Goal: Transaction & Acquisition: Download file/media

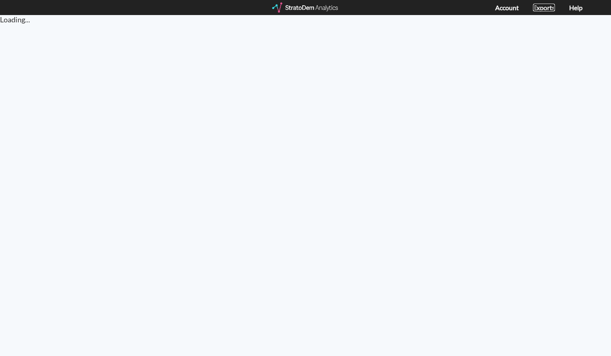
click at [534, 7] on link "Exports" at bounding box center [544, 8] width 22 height 8
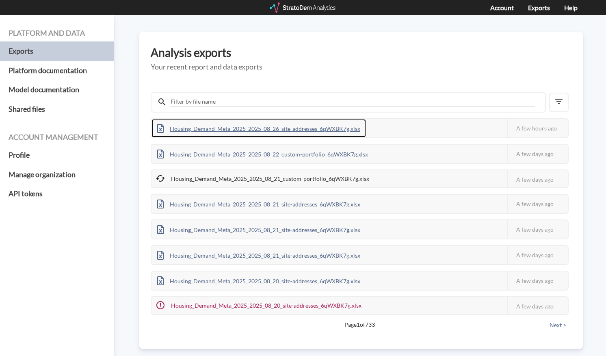
click at [258, 123] on div "Housing_Demand_Meta_2025_2025_08_26_site-addresses_6qWXBK7g.xlsx" at bounding box center [259, 128] width 215 height 18
